Goal: Task Accomplishment & Management: Use online tool/utility

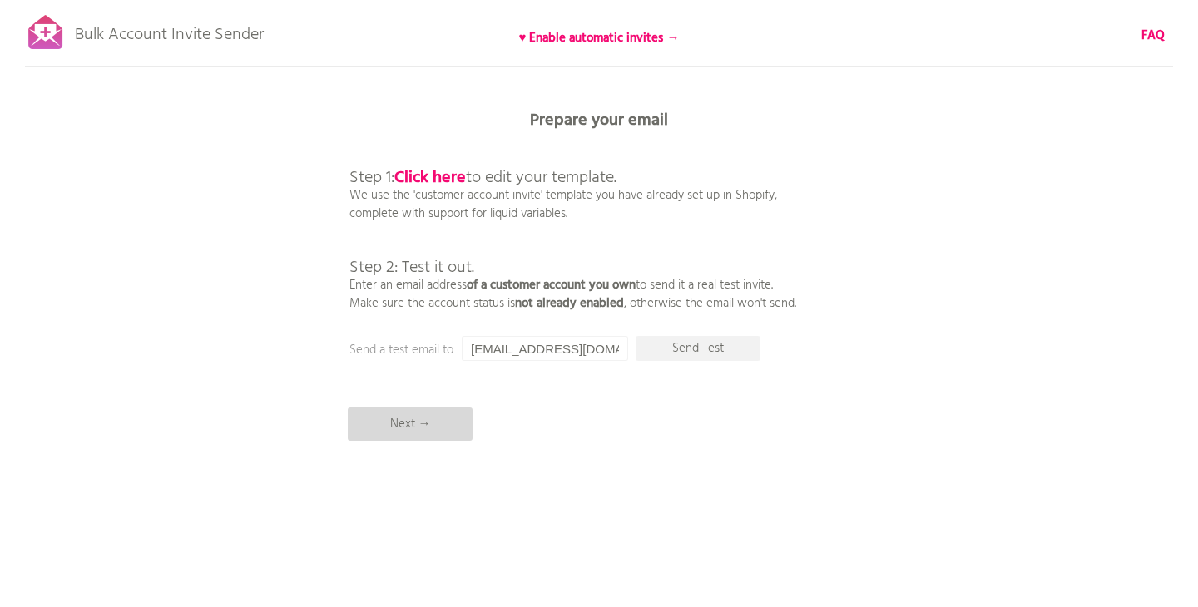
click at [392, 416] on p "Next →" at bounding box center [410, 424] width 125 height 33
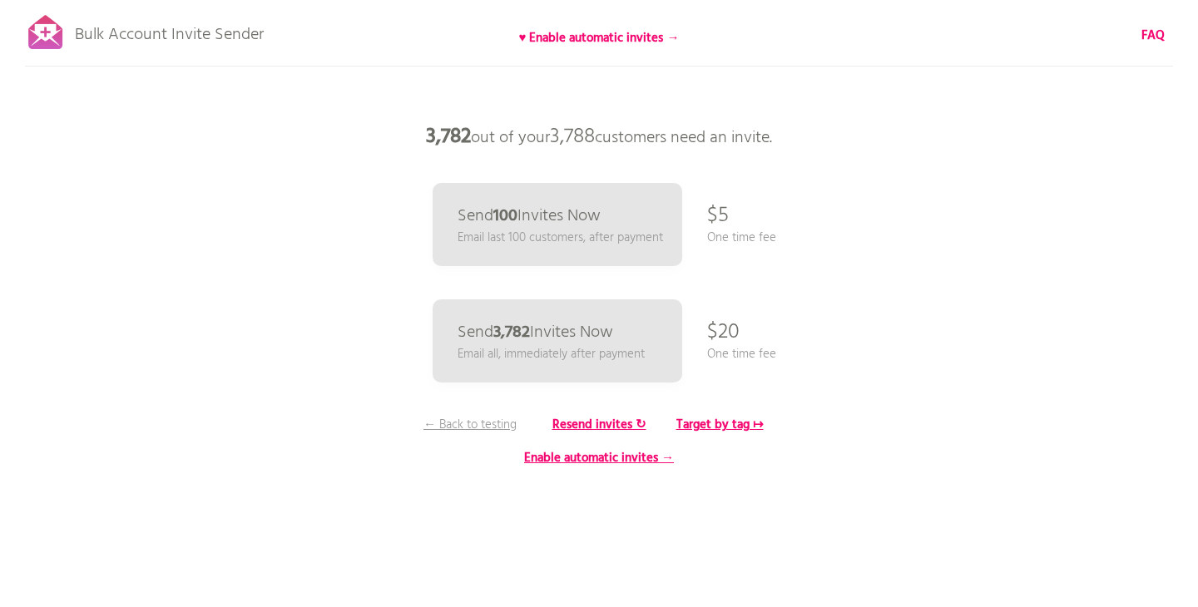
drag, startPoint x: 696, startPoint y: 333, endPoint x: 777, endPoint y: 351, distance: 83.6
click at [777, 351] on div "Bulk Account Invite Sender ♥ Enable automatic invites → FAQ Synced all customer…" at bounding box center [599, 291] width 1198 height 582
click at [777, 352] on div "Bulk Account Invite Sender ♥ Enable automatic invites → FAQ Synced all customer…" at bounding box center [599, 291] width 1198 height 582
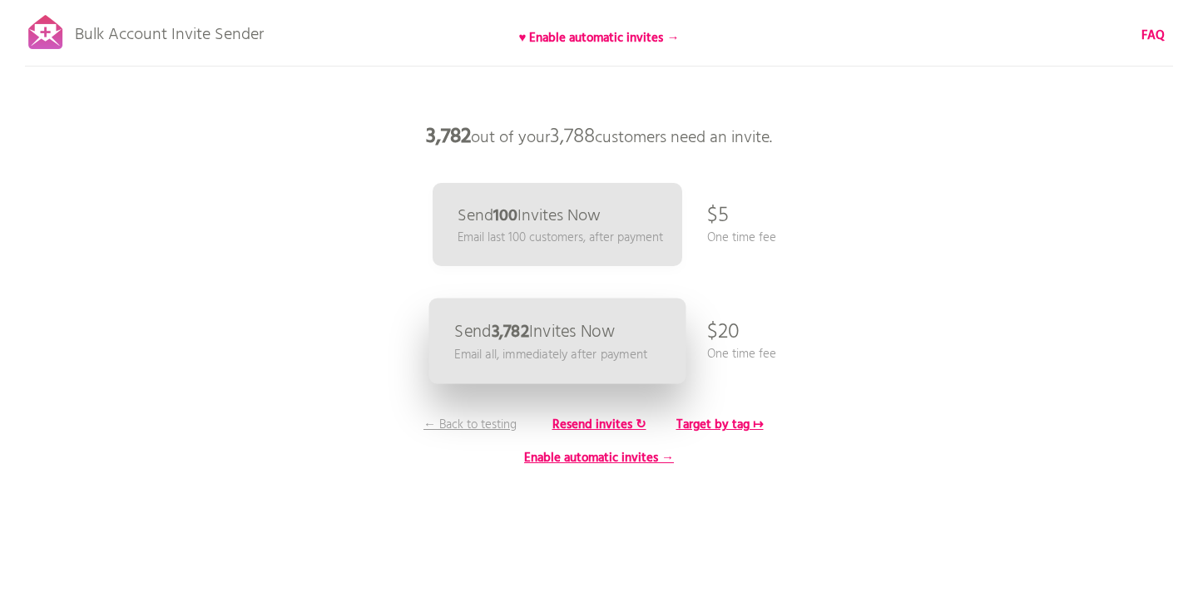
click at [529, 334] on b "3,782" at bounding box center [510, 332] width 37 height 27
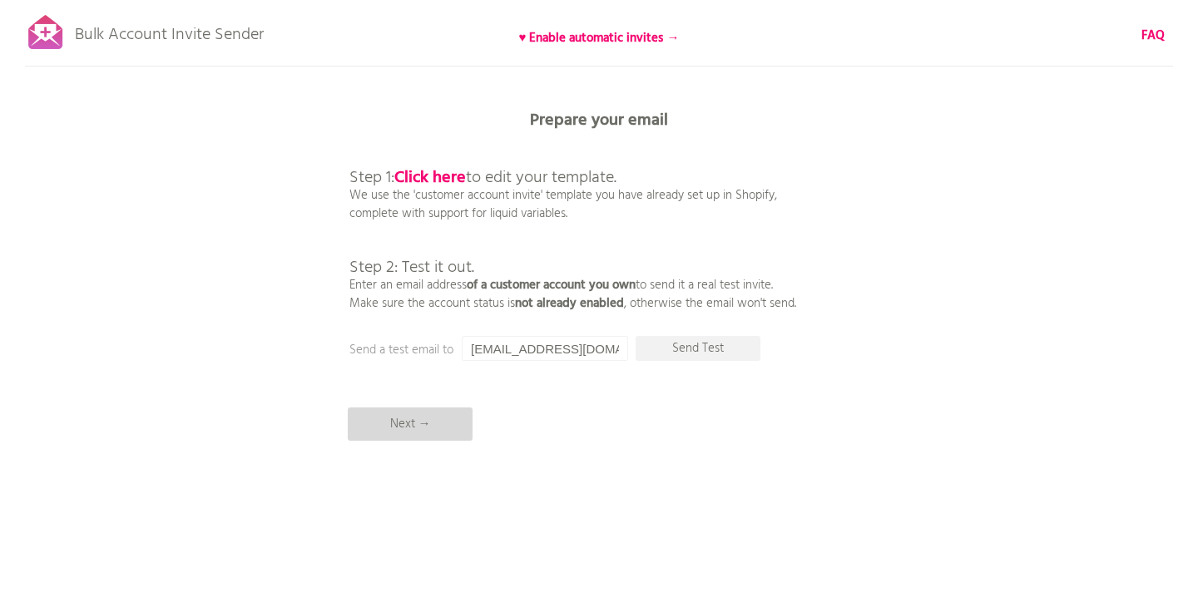
click at [433, 424] on p "Next →" at bounding box center [410, 424] width 125 height 33
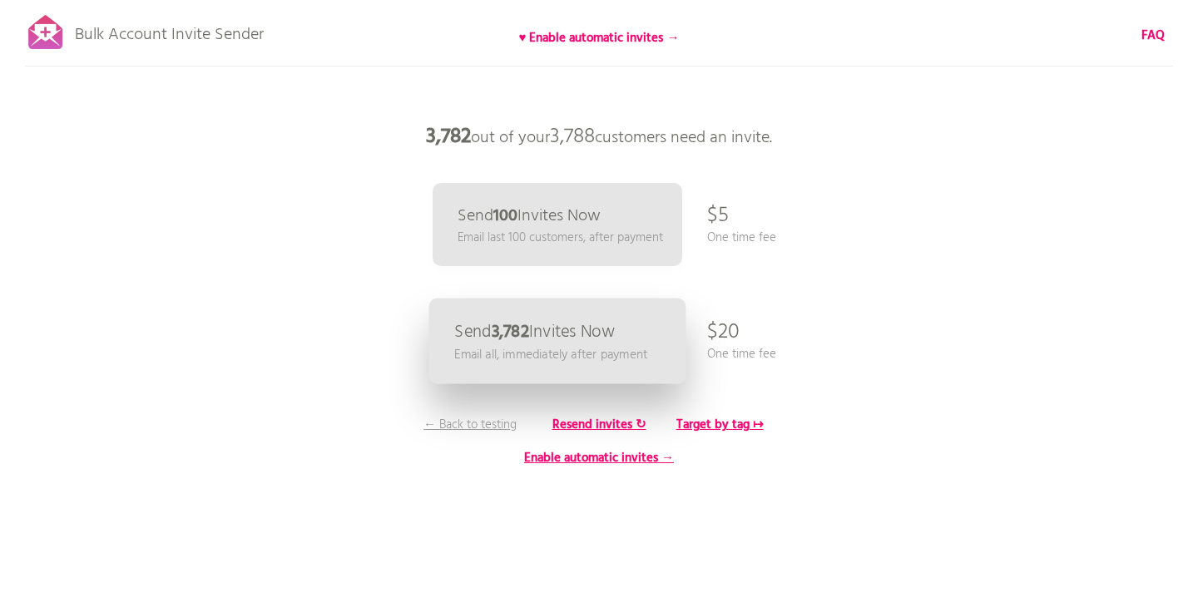
click at [538, 318] on link "Send 3,782 Invites Now Email all, immediately after payment" at bounding box center [557, 342] width 257 height 86
